Goal: Find contact information: Obtain details needed to contact an individual or organization

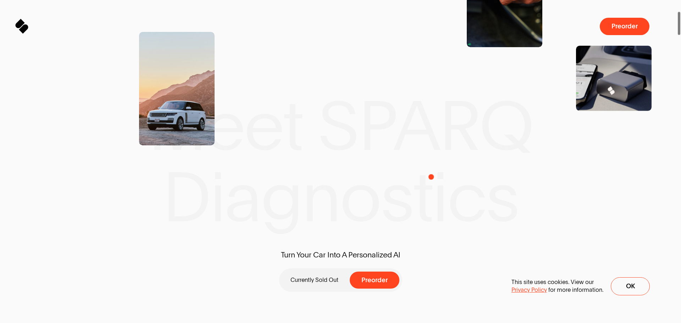
click at [626, 285] on span "Ok" at bounding box center [630, 286] width 9 height 7
click at [680, 307] on span at bounding box center [679, 161] width 4 height 323
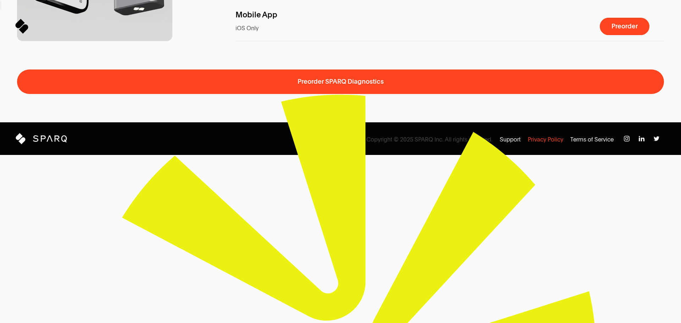
click at [551, 144] on p "Privacy Policy" at bounding box center [544, 140] width 35 height 8
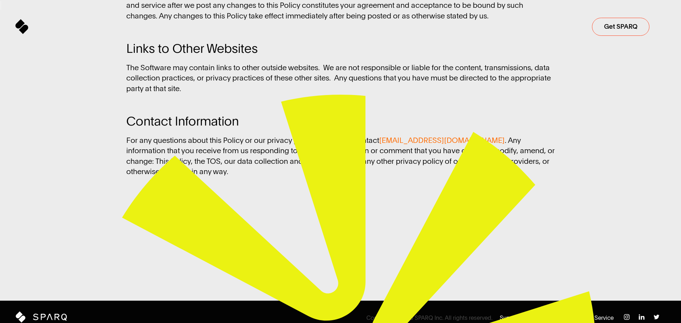
drag, startPoint x: 384, startPoint y: 129, endPoint x: 455, endPoint y: 128, distance: 71.6
click at [455, 135] on p "For any questions about this Policy or our privacy practices, please contact [E…" at bounding box center [340, 156] width 428 height 42
copy p "[EMAIL_ADDRESS][DOMAIN_NAME]"
drag, startPoint x: 641, startPoint y: 307, endPoint x: 638, endPoint y: 287, distance: 20.8
click at [641, 314] on img at bounding box center [641, 317] width 6 height 6
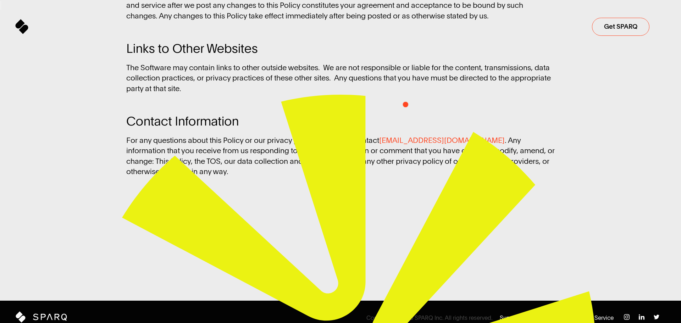
drag, startPoint x: 384, startPoint y: 129, endPoint x: 457, endPoint y: 130, distance: 72.3
click at [457, 135] on p "For any questions about this Policy or our privacy practices, please contact [E…" at bounding box center [340, 156] width 428 height 42
copy p "[EMAIL_ADDRESS][DOMAIN_NAME]"
